Goal: Task Accomplishment & Management: Manage account settings

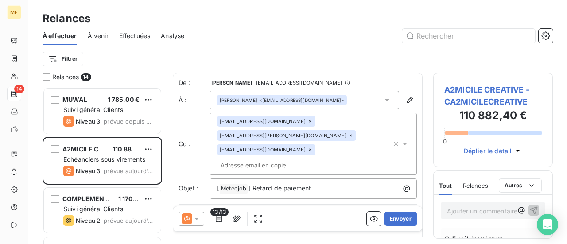
scroll to position [151, 112]
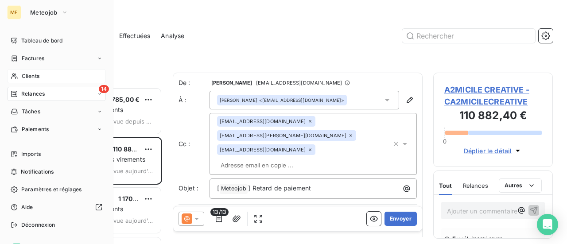
click at [28, 73] on span "Clients" at bounding box center [31, 76] width 18 height 8
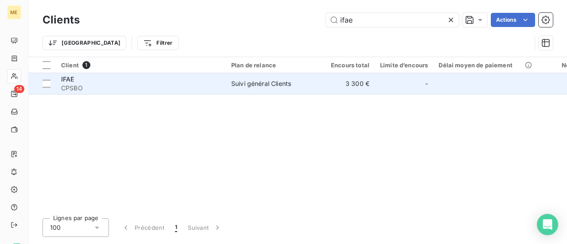
type input "ifae"
click at [195, 87] on span "CPSBO" at bounding box center [140, 88] width 159 height 9
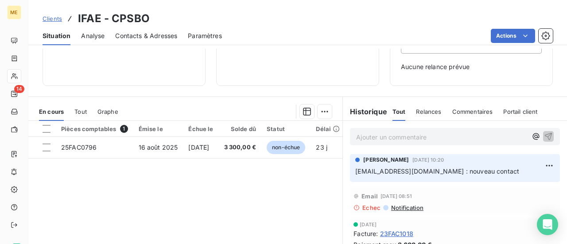
scroll to position [133, 0]
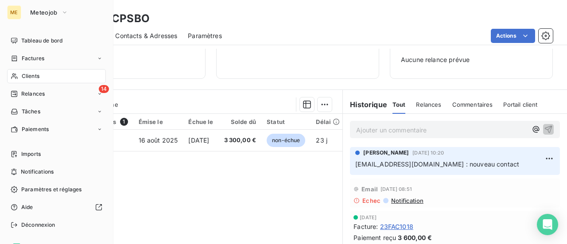
click at [31, 73] on span "Clients" at bounding box center [31, 76] width 18 height 8
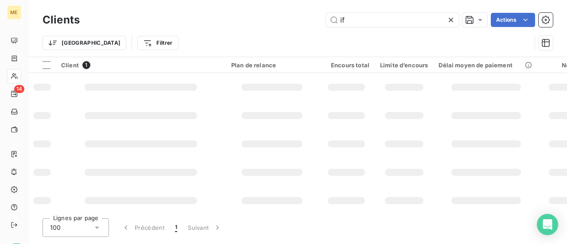
type input "i"
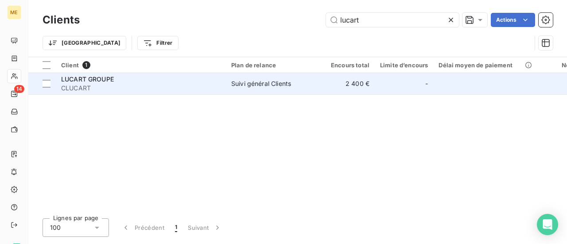
type input "lucart"
click at [126, 92] on span "CLUCART" at bounding box center [140, 88] width 159 height 9
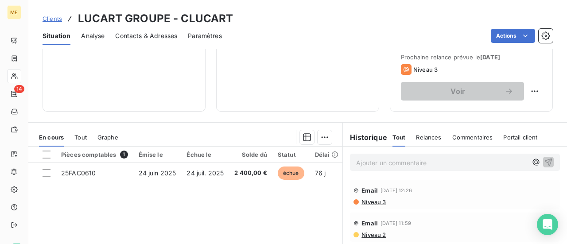
scroll to position [133, 0]
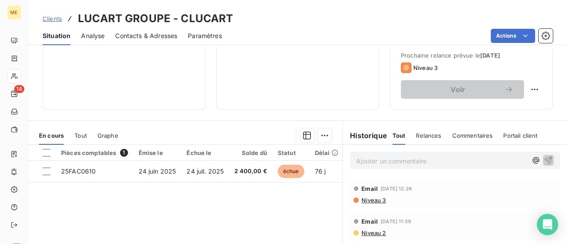
click at [366, 163] on p "Ajouter un commentaire ﻿" at bounding box center [441, 160] width 171 height 11
click at [391, 174] on div "Recu mail clt indiquant reglt pour le" at bounding box center [455, 160] width 224 height 31
click at [471, 159] on p "Recu mail clt indiquant reglt pour le" at bounding box center [441, 160] width 171 height 10
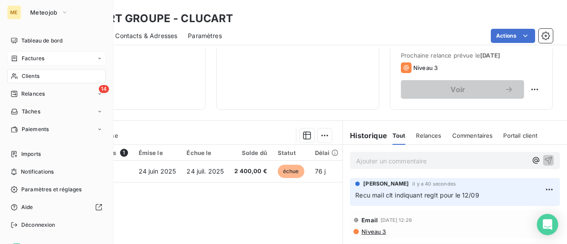
click at [28, 61] on span "Factures" at bounding box center [33, 58] width 23 height 8
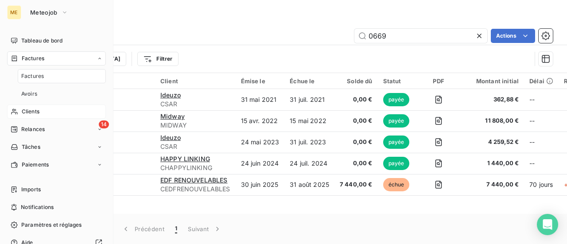
type input "0669"
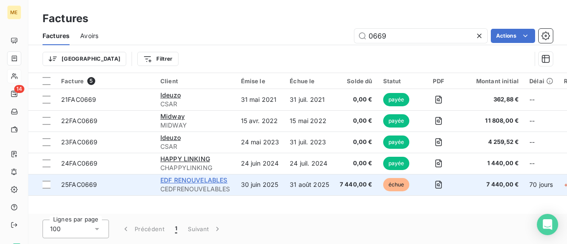
click at [183, 180] on span "EDF RENOUVELABLES" at bounding box center [193, 180] width 67 height 8
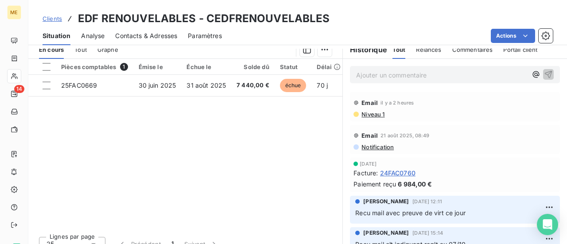
scroll to position [221, 0]
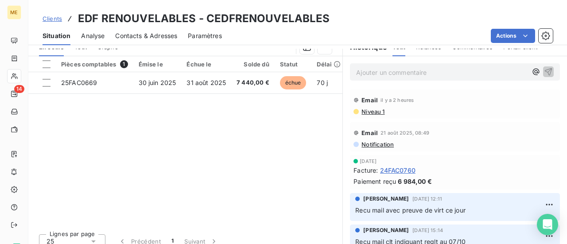
click at [373, 73] on p "Ajouter un commentaire ﻿" at bounding box center [441, 72] width 171 height 11
click at [383, 70] on p "Recu m" at bounding box center [441, 72] width 171 height 10
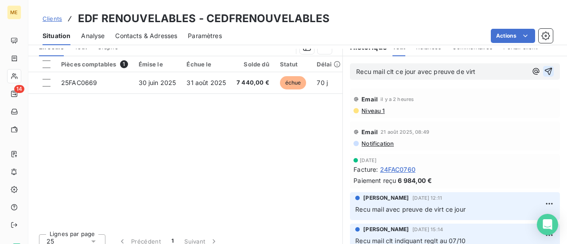
click at [544, 73] on icon "button" at bounding box center [548, 71] width 9 height 9
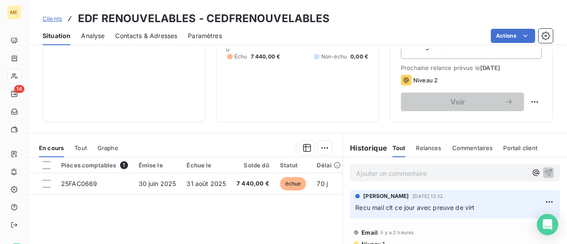
scroll to position [89, 0]
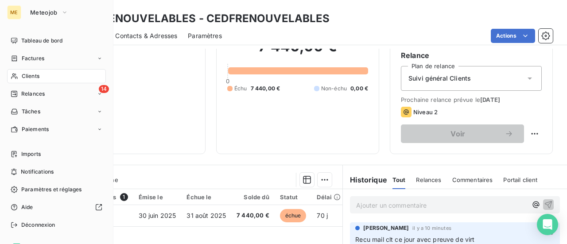
click at [36, 78] on span "Clients" at bounding box center [31, 76] width 18 height 8
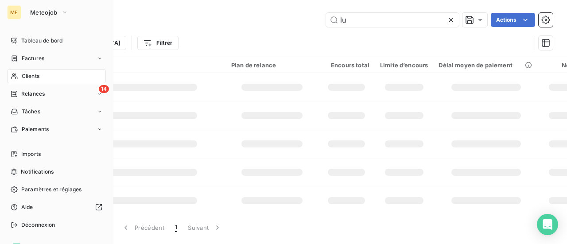
type input "l"
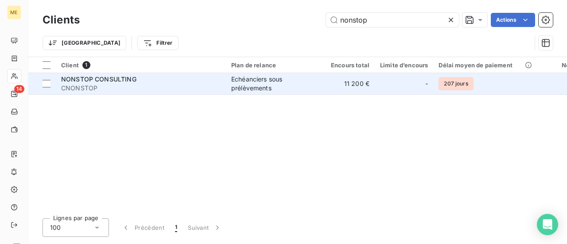
type input "nonstop"
click at [264, 91] on div "Echéanciers sous prélèvements" at bounding box center [271, 84] width 81 height 18
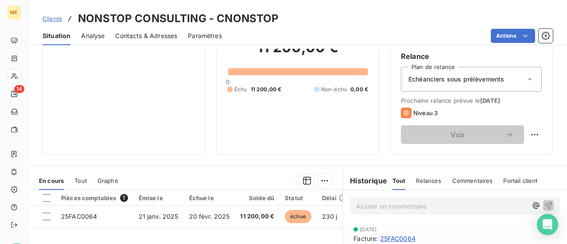
scroll to position [133, 0]
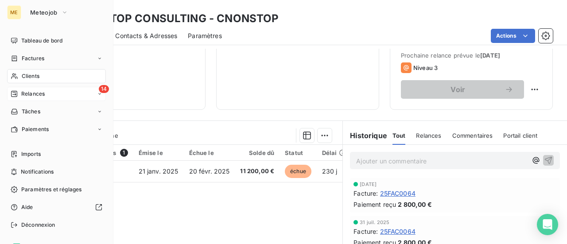
click at [23, 95] on span "Relances" at bounding box center [32, 94] width 23 height 8
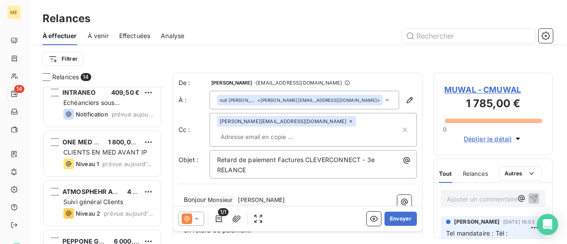
scroll to position [537, 0]
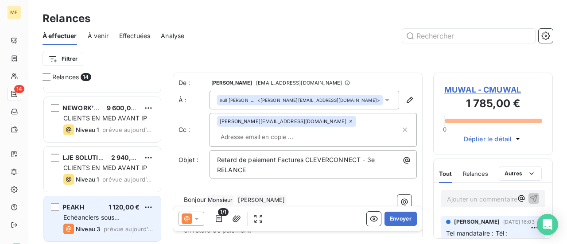
click at [124, 214] on div "Echéanciers sous prélèvements" at bounding box center [108, 217] width 90 height 9
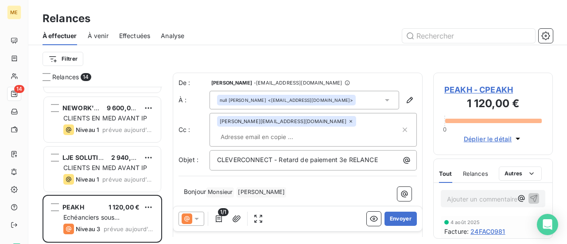
click at [491, 92] on span "PEAKH - CPEAKH" at bounding box center [492, 90] width 97 height 12
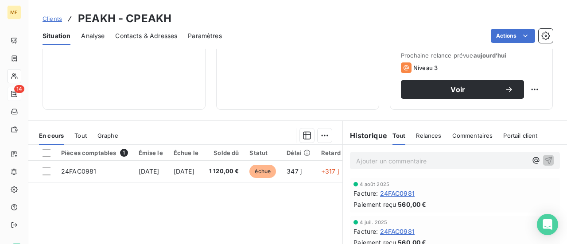
scroll to position [89, 0]
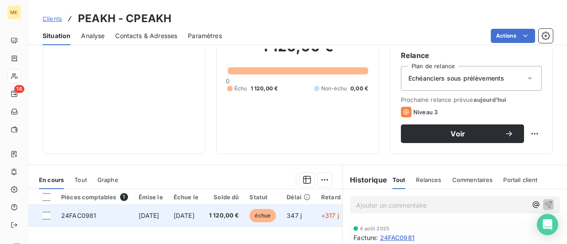
click at [194, 217] on span "[DATE]" at bounding box center [184, 216] width 21 height 8
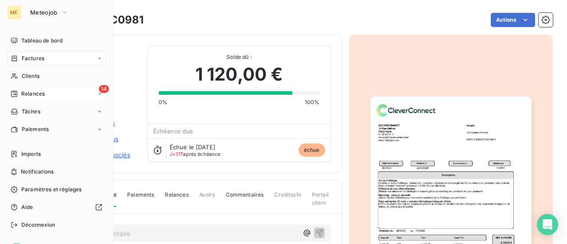
click at [28, 97] on span "Relances" at bounding box center [32, 94] width 23 height 8
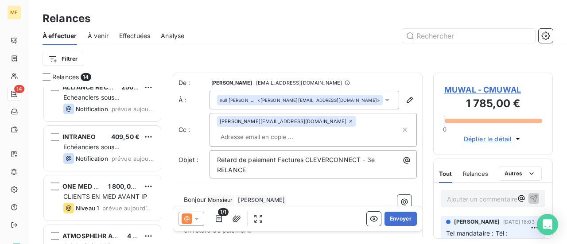
scroll to position [537, 0]
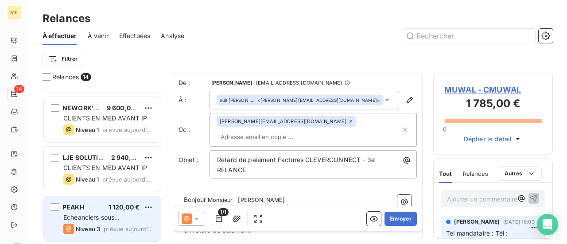
click at [126, 212] on div "PEAKH 1 120,00 € Echéanciers sous prélèvements Niveau 3 prévue [DATE]" at bounding box center [102, 218] width 117 height 45
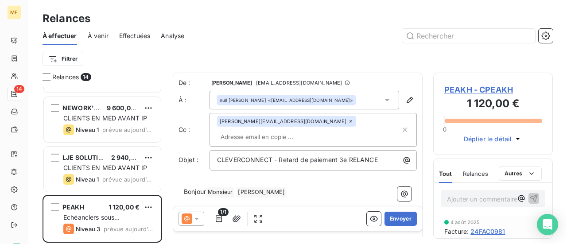
click at [503, 89] on span "PEAKH - CPEAKH" at bounding box center [492, 90] width 97 height 12
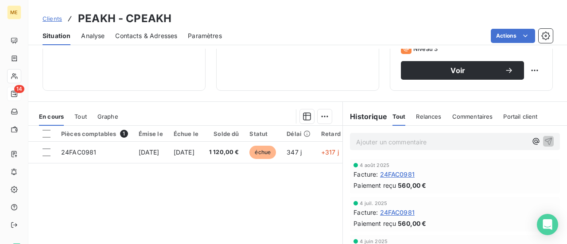
scroll to position [133, 0]
